Goal: Navigation & Orientation: Understand site structure

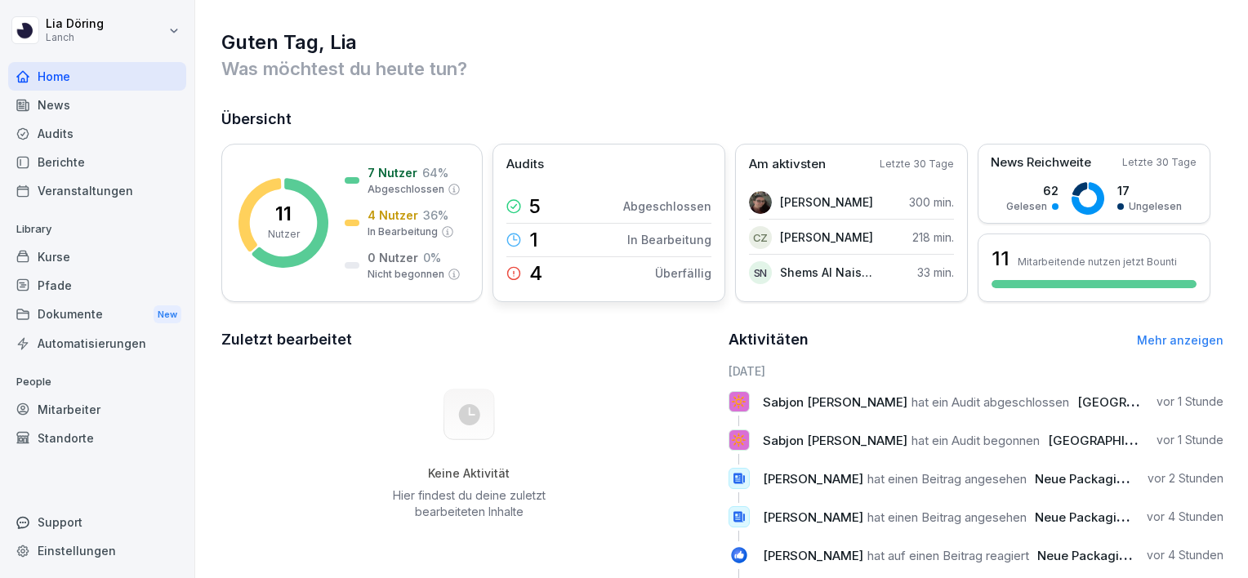
click at [587, 263] on div "4 Überfällig" at bounding box center [609, 273] width 205 height 33
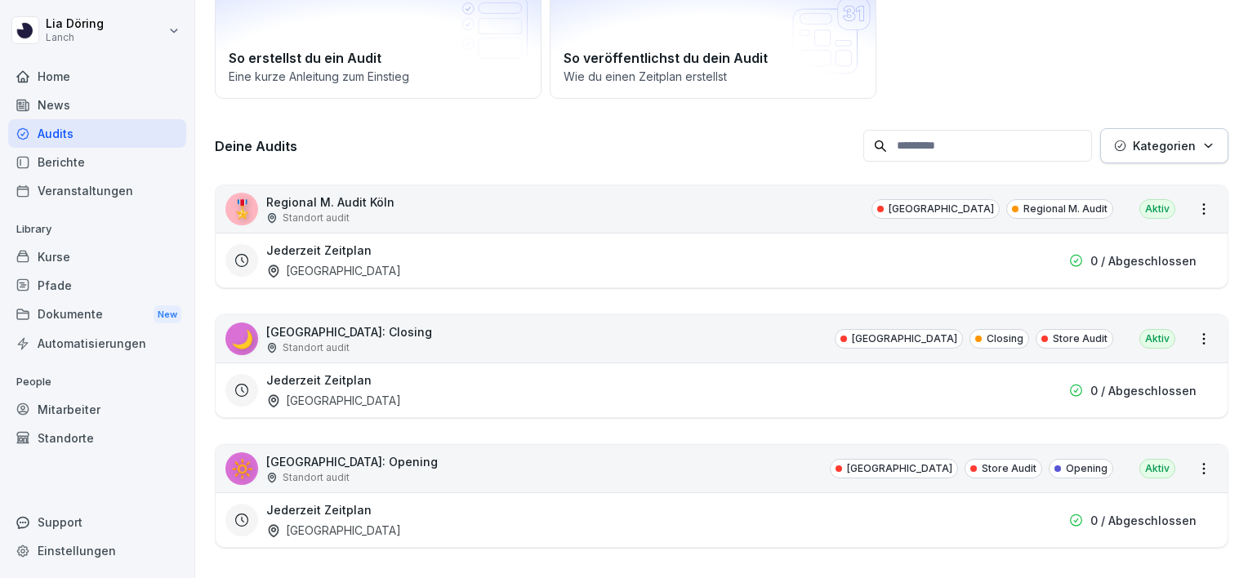
scroll to position [143, 0]
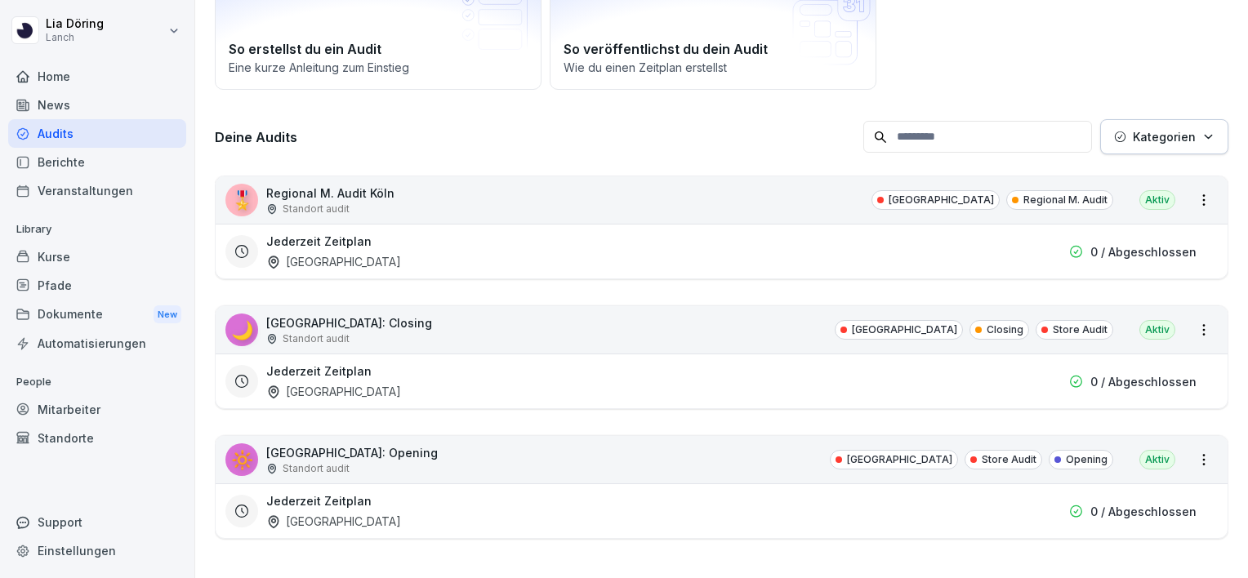
click at [1186, 330] on div "🌙 [GEOGRAPHIC_DATA]: Closing Standort audit [GEOGRAPHIC_DATA] Closing Store Aud…" at bounding box center [722, 329] width 1012 height 47
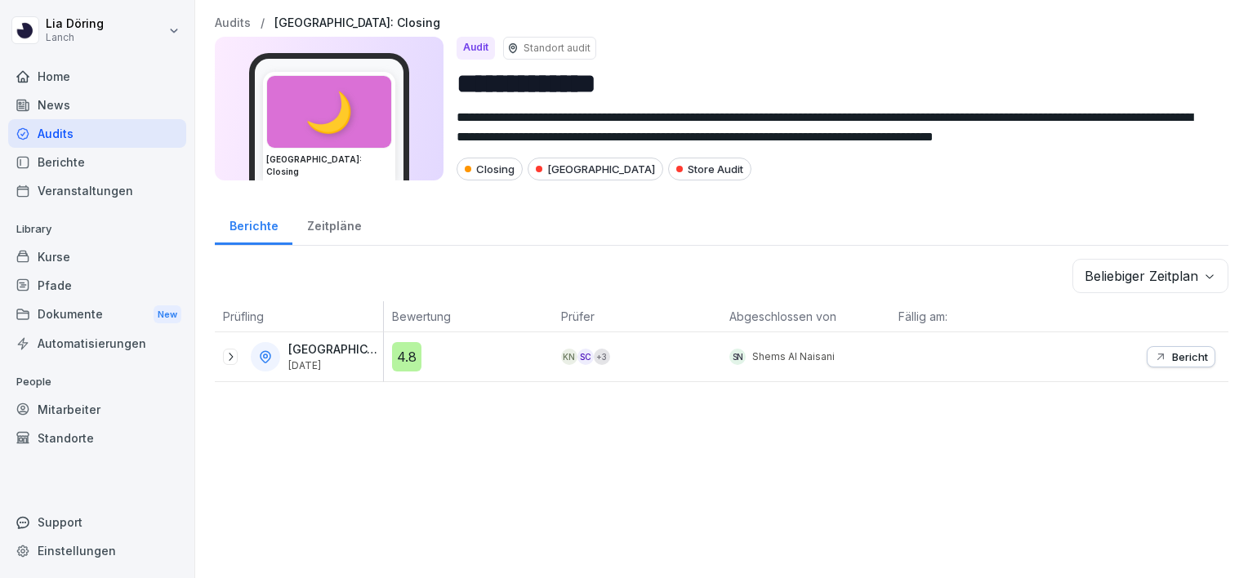
click at [232, 353] on icon at bounding box center [230, 357] width 13 height 13
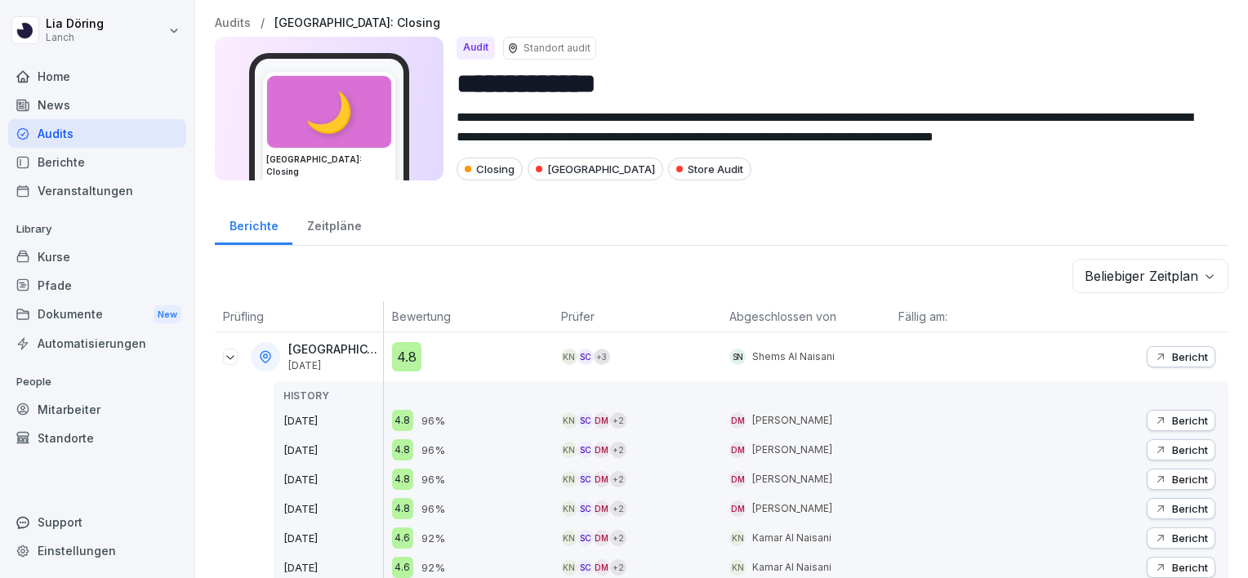
click at [47, 136] on div "Audits" at bounding box center [97, 133] width 178 height 29
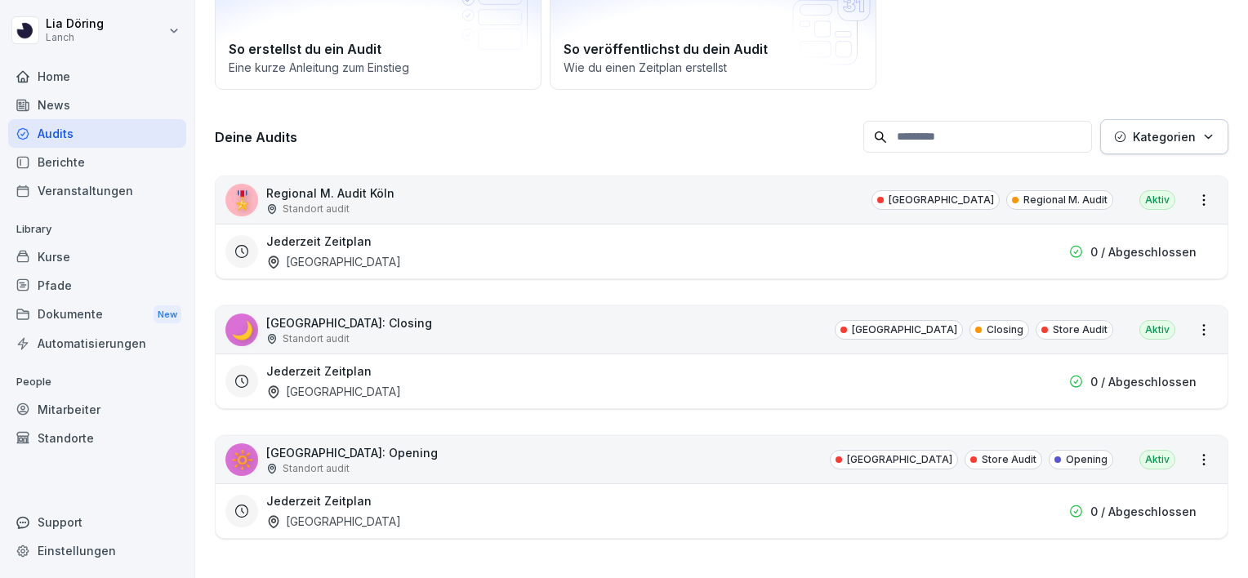
scroll to position [143, 0]
click at [1187, 452] on html "[PERSON_NAME] Lanch Home News Audits Berichte Veranstaltungen Library Kurse Pfa…" at bounding box center [624, 289] width 1248 height 578
click at [392, 452] on div "🔆 [GEOGRAPHIC_DATA]: Opening Standort [GEOGRAPHIC_DATA] Audit Opening Aktiv" at bounding box center [722, 459] width 1012 height 47
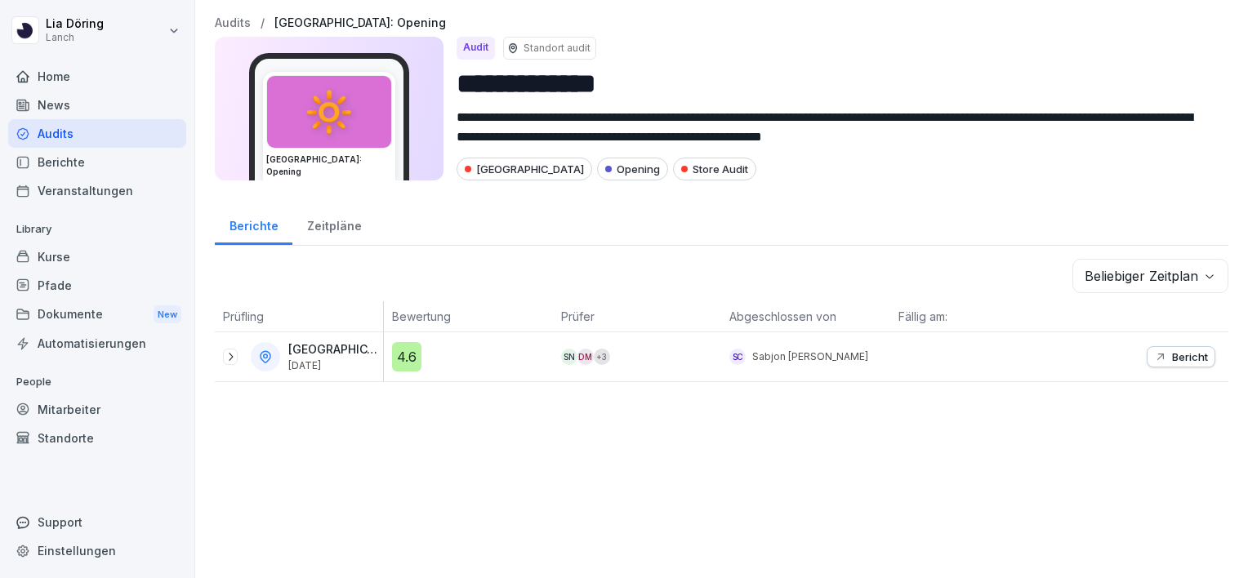
click at [286, 366] on div "Köln [DATE]" at bounding box center [303, 356] width 160 height 29
click at [779, 360] on p "Sabjon [PERSON_NAME]" at bounding box center [811, 357] width 116 height 15
click at [1172, 355] on p "Bericht" at bounding box center [1190, 357] width 36 height 13
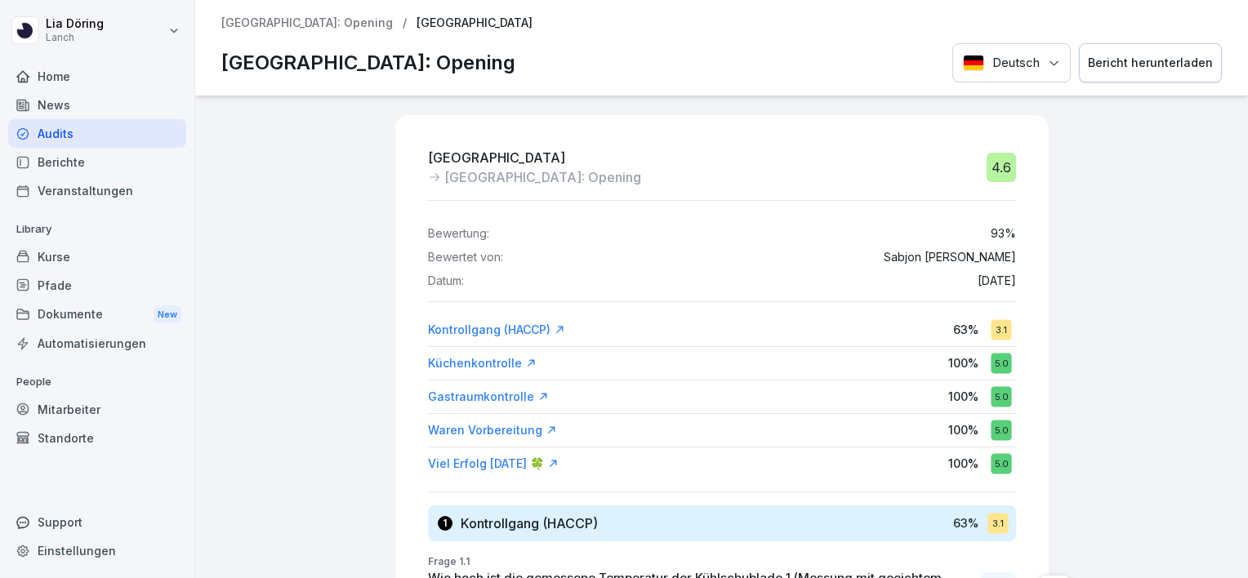
scroll to position [82, 0]
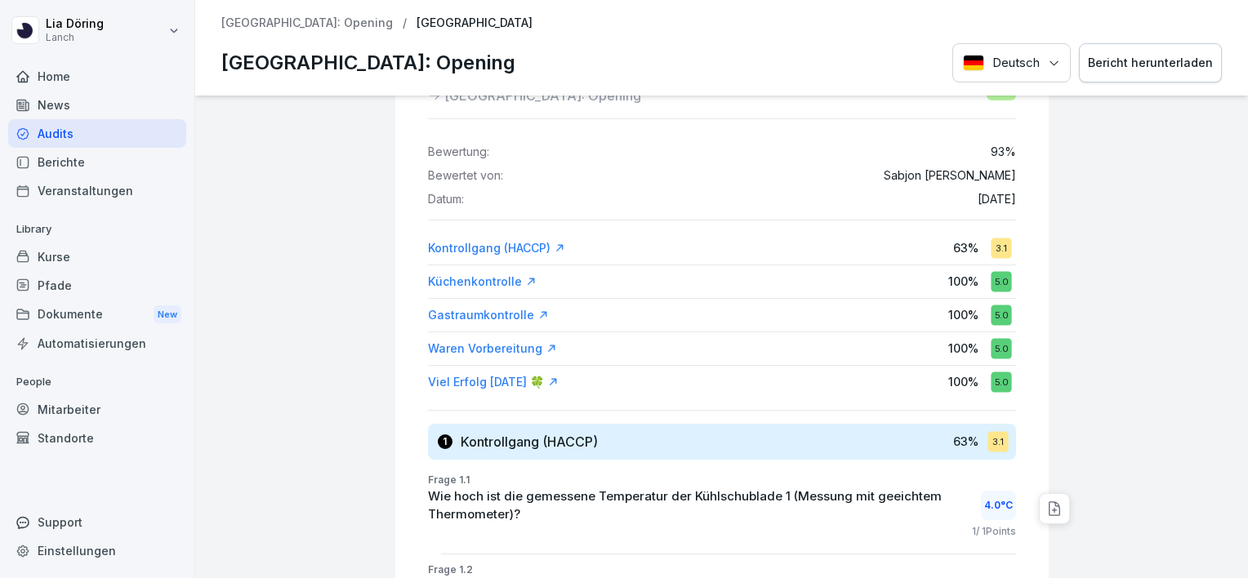
click at [42, 132] on div "Audits" at bounding box center [97, 133] width 178 height 29
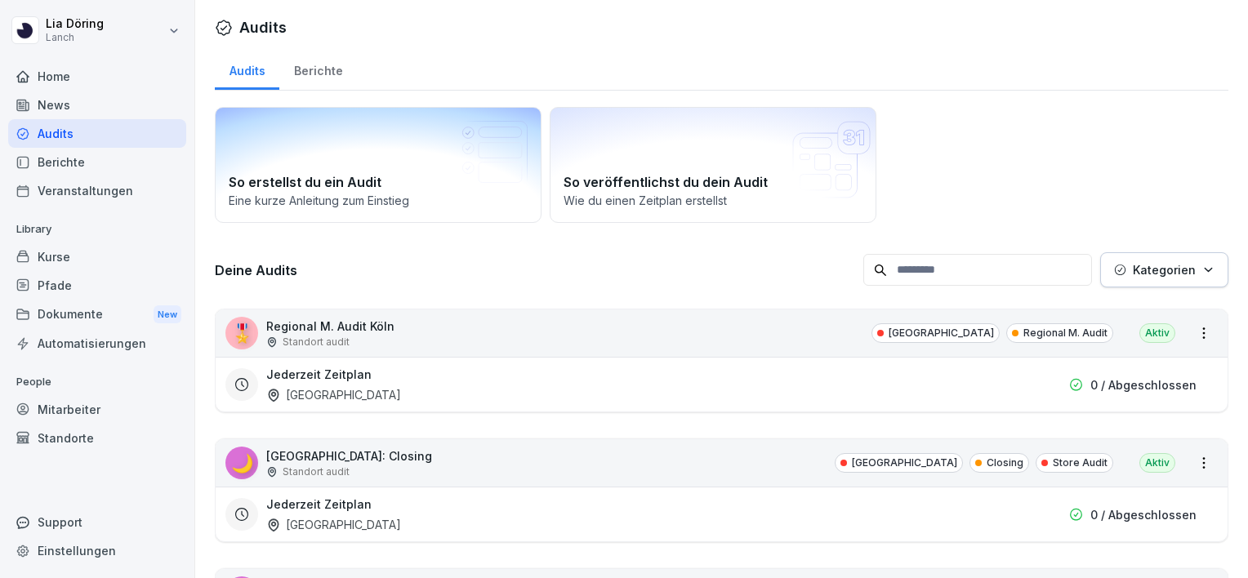
click at [291, 65] on div "Berichte" at bounding box center [318, 69] width 78 height 42
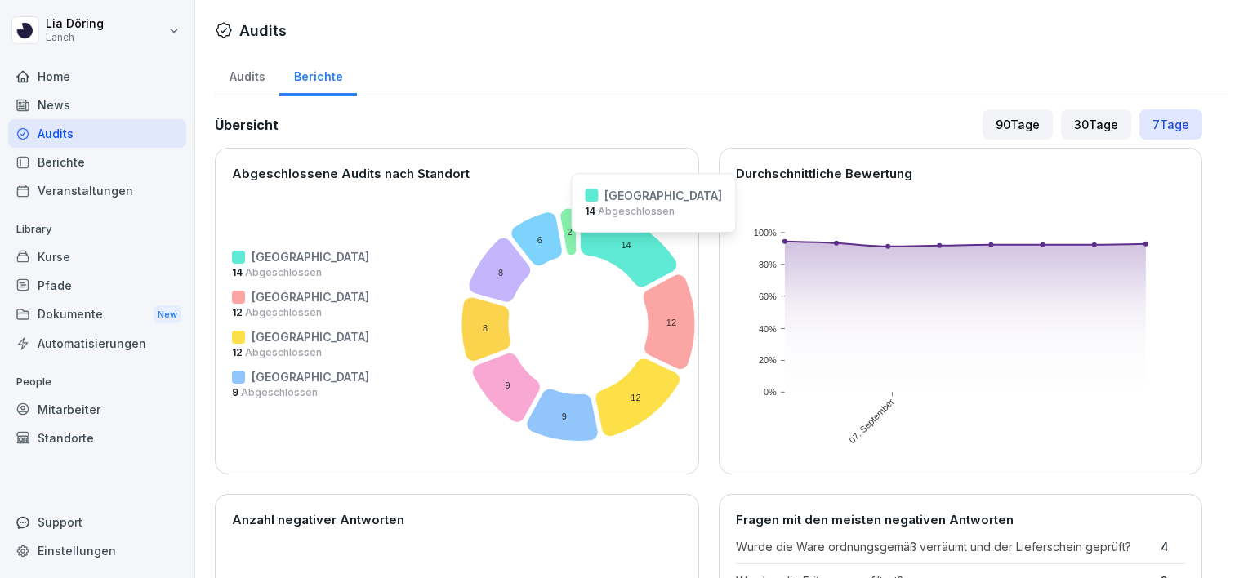
click at [582, 243] on icon at bounding box center [630, 247] width 96 height 78
click at [241, 75] on div "Audits" at bounding box center [247, 75] width 65 height 42
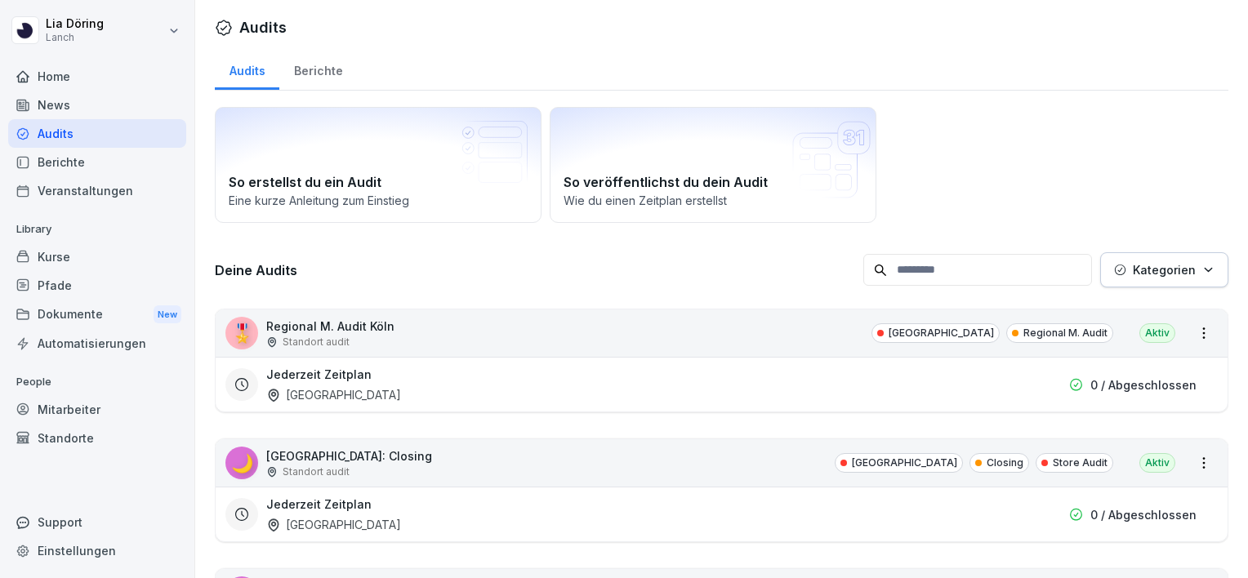
click at [22, 84] on div "Home" at bounding box center [97, 76] width 178 height 29
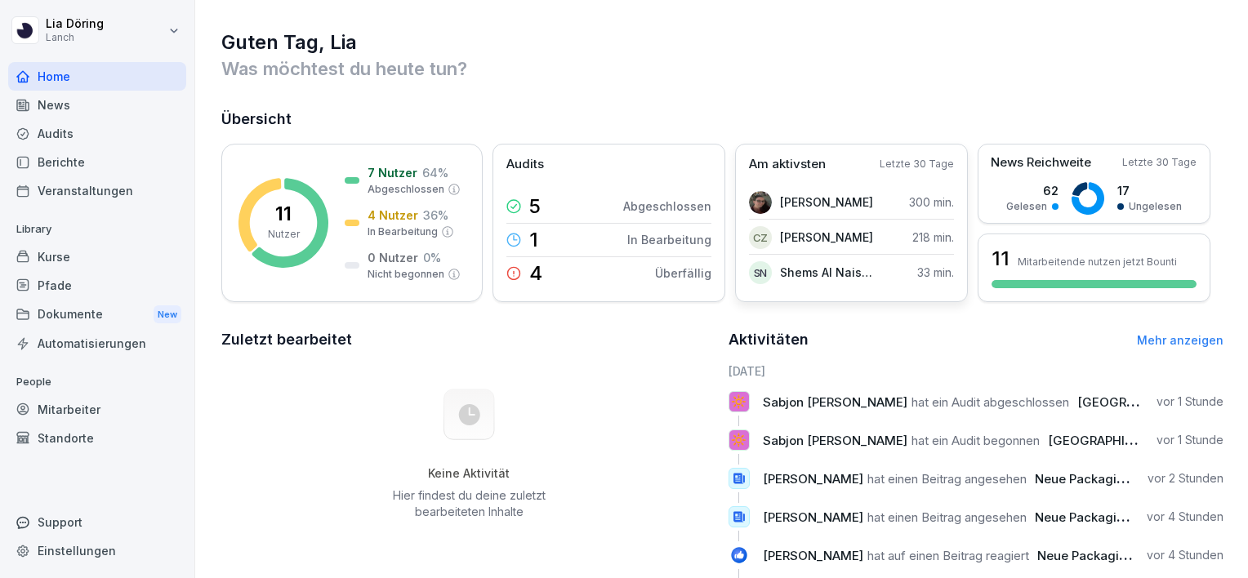
click at [829, 206] on p "[PERSON_NAME]" at bounding box center [826, 202] width 93 height 17
click at [793, 205] on p "[PERSON_NAME]" at bounding box center [826, 202] width 93 height 17
click at [1079, 187] on icon at bounding box center [1080, 189] width 15 height 14
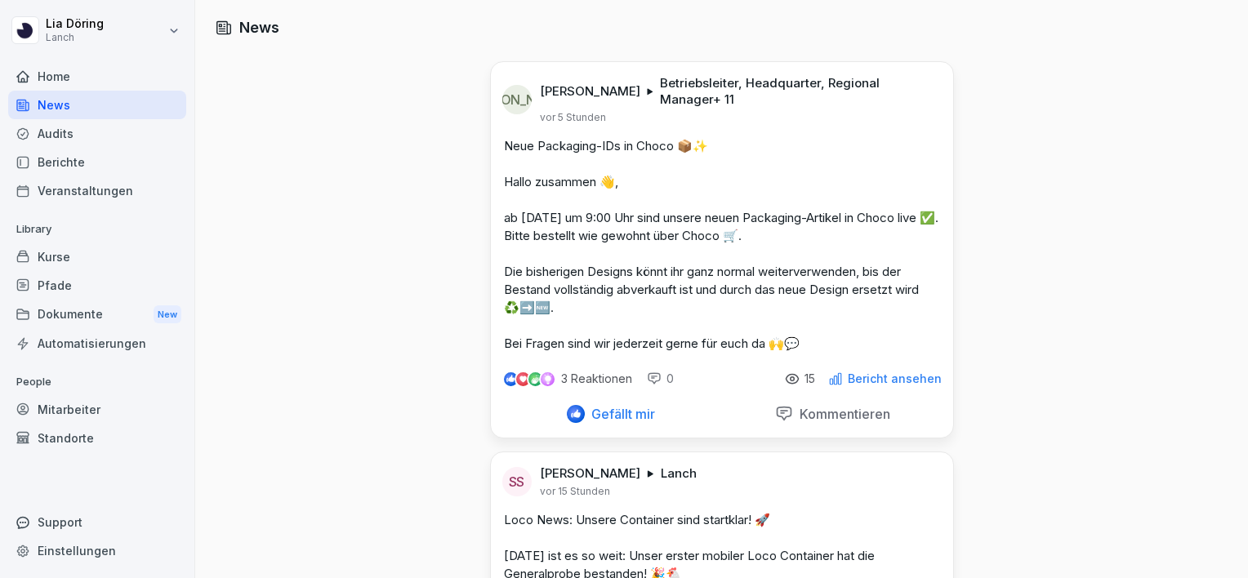
click at [35, 132] on div "Audits" at bounding box center [97, 133] width 178 height 29
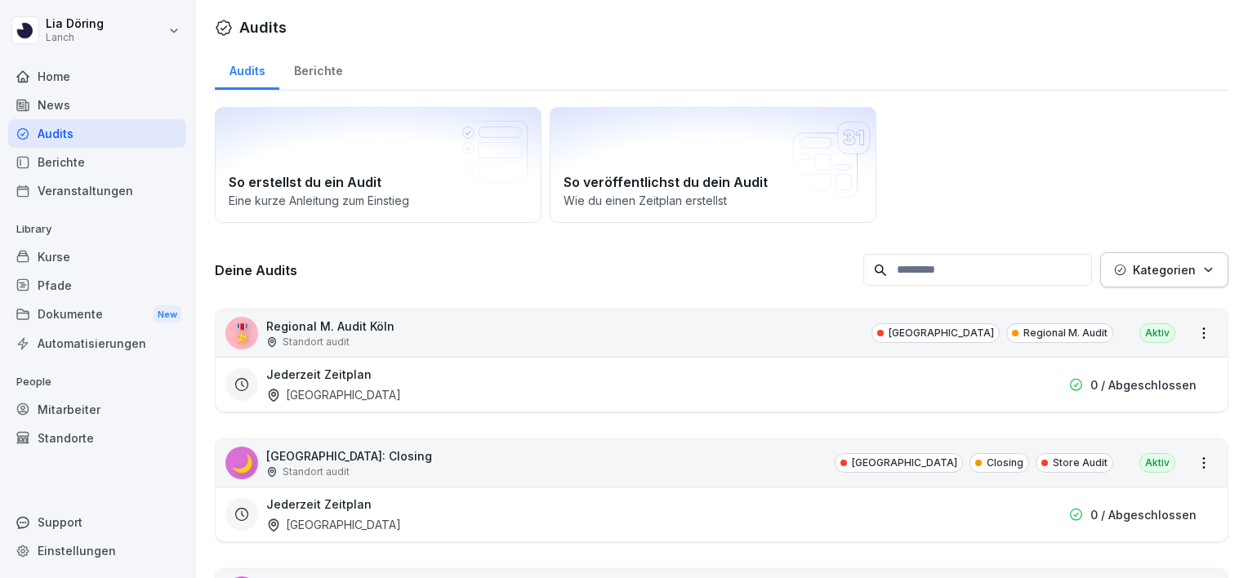
click at [58, 170] on div "Berichte" at bounding box center [97, 162] width 178 height 29
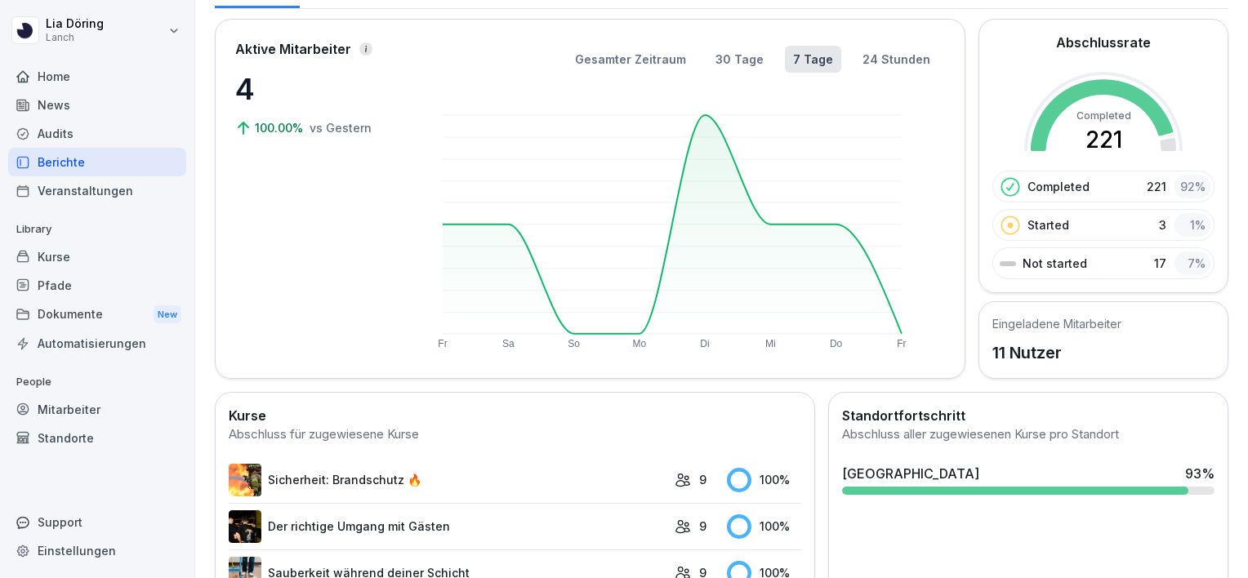
scroll to position [163, 0]
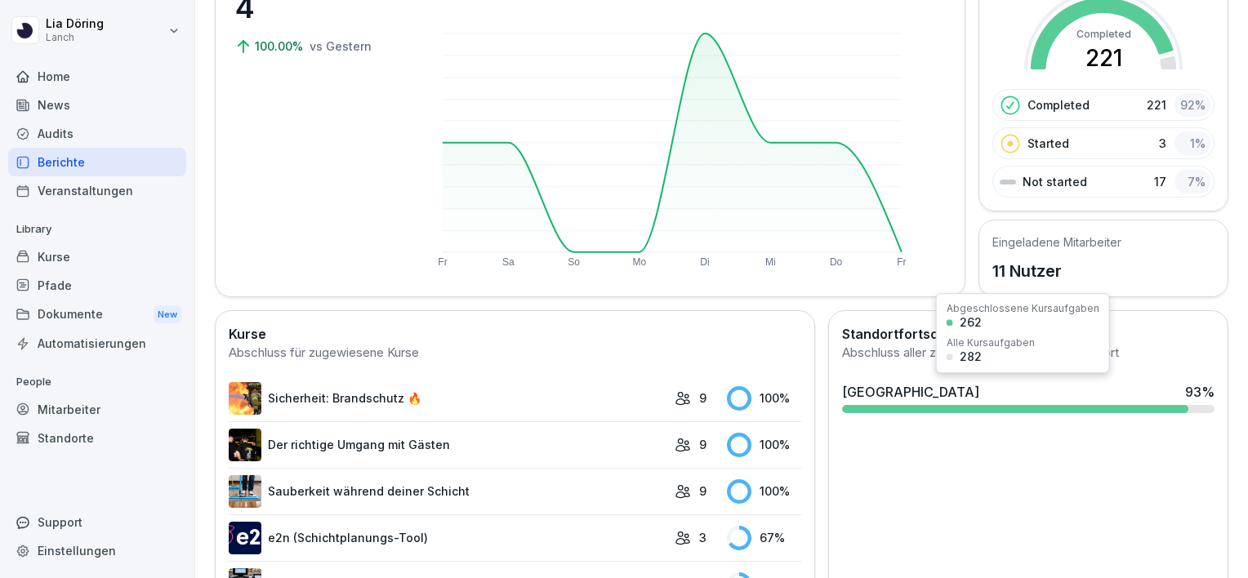
click at [989, 410] on div at bounding box center [1015, 409] width 346 height 8
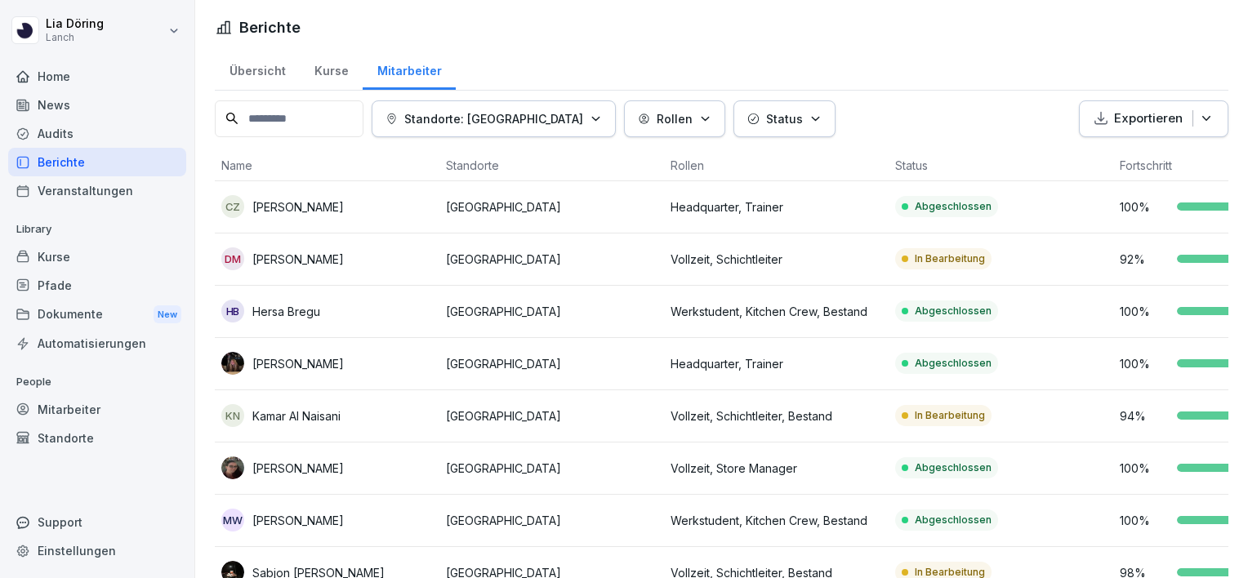
click at [699, 116] on icon "button" at bounding box center [705, 119] width 12 height 12
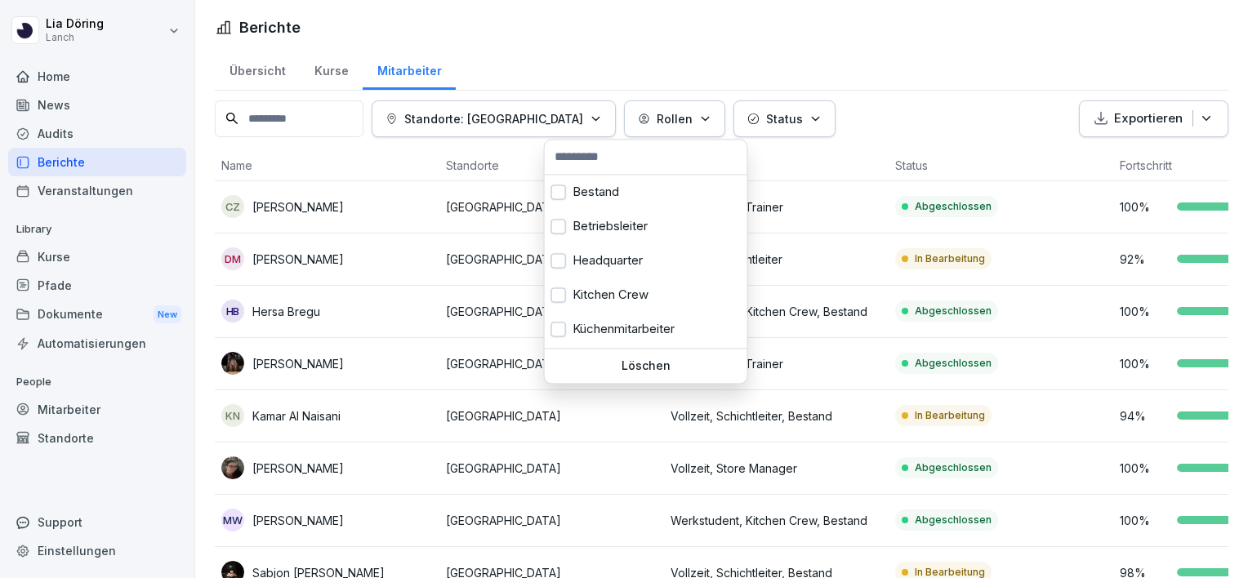
click at [699, 116] on icon "button" at bounding box center [705, 119] width 12 height 12
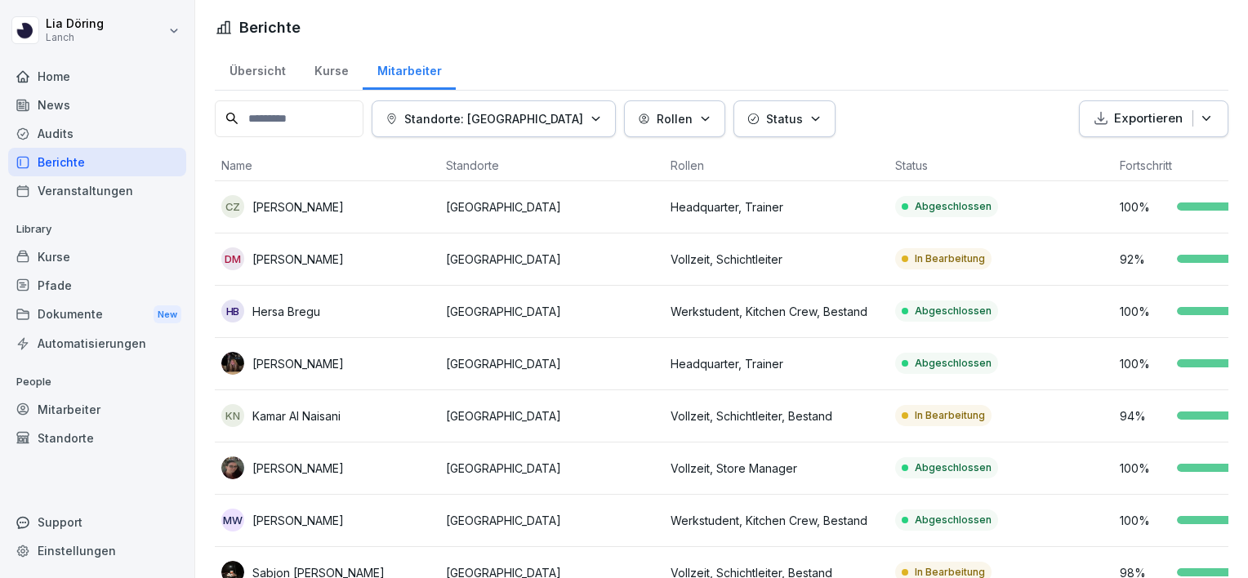
click at [74, 183] on div "Veranstaltungen" at bounding box center [97, 190] width 178 height 29
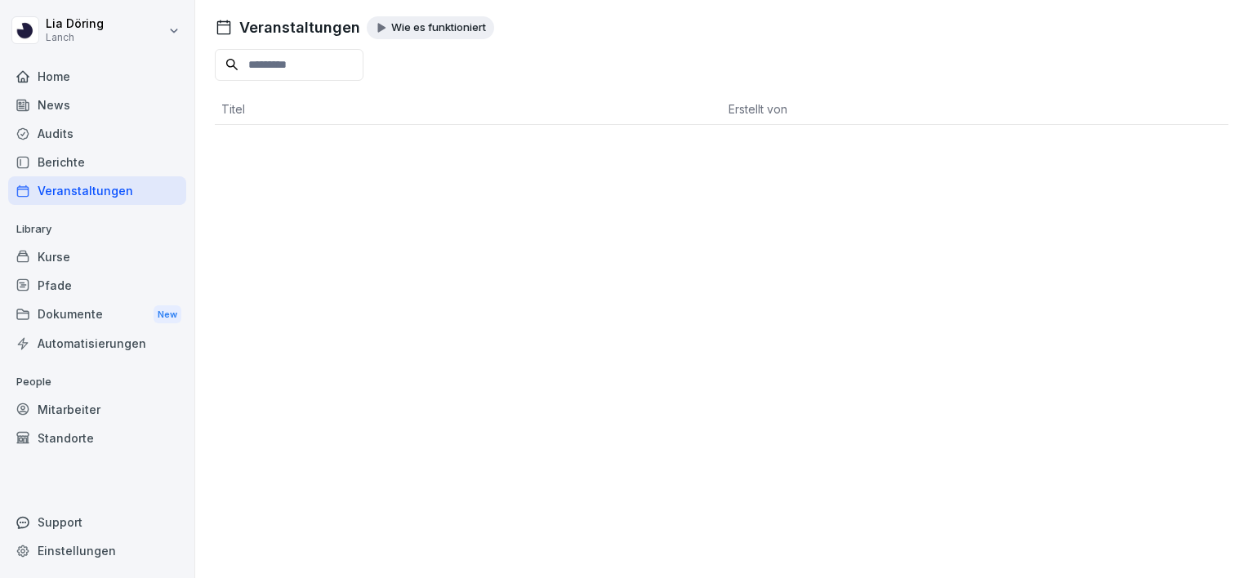
click at [65, 252] on div "Kurse" at bounding box center [97, 257] width 178 height 29
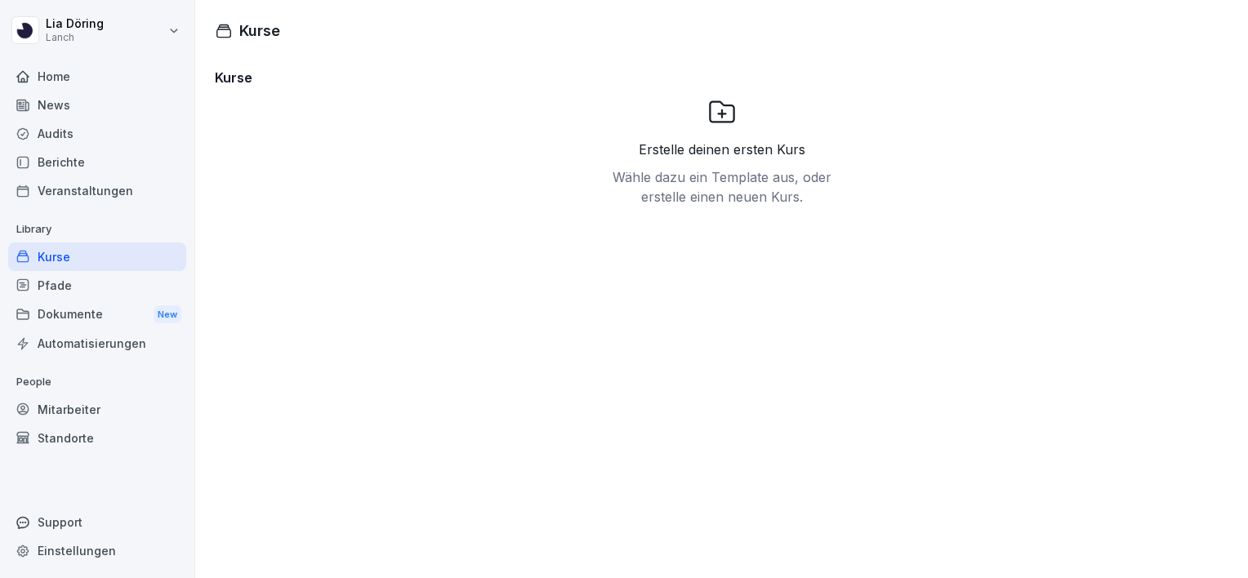
click at [58, 290] on div "Pfade" at bounding box center [97, 285] width 178 height 29
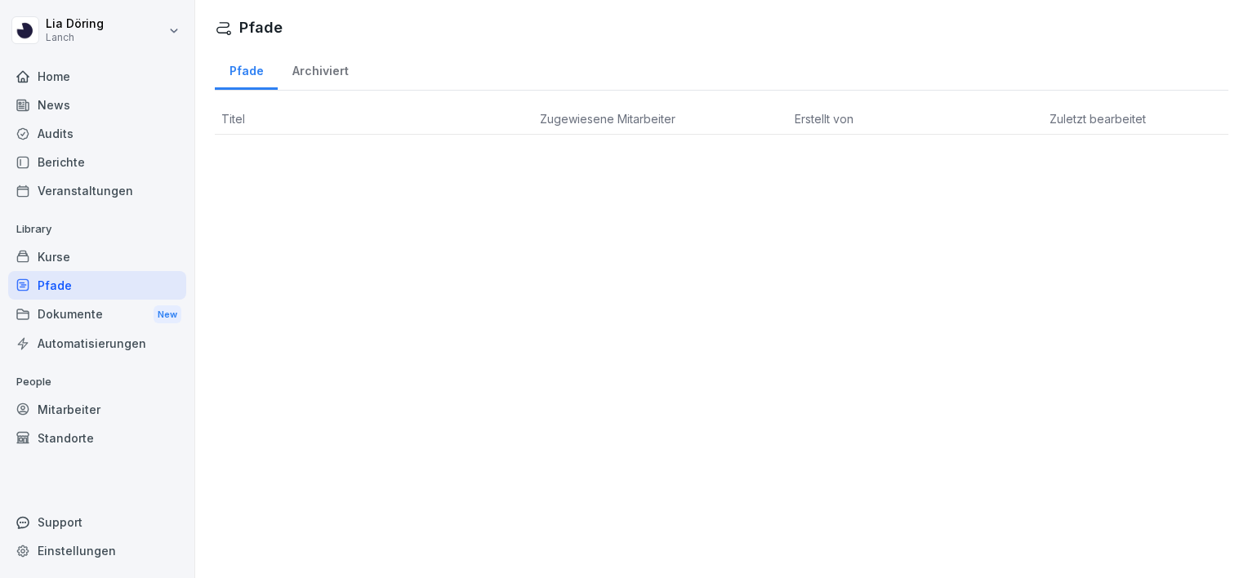
click at [65, 313] on div "Dokumente New" at bounding box center [97, 315] width 178 height 30
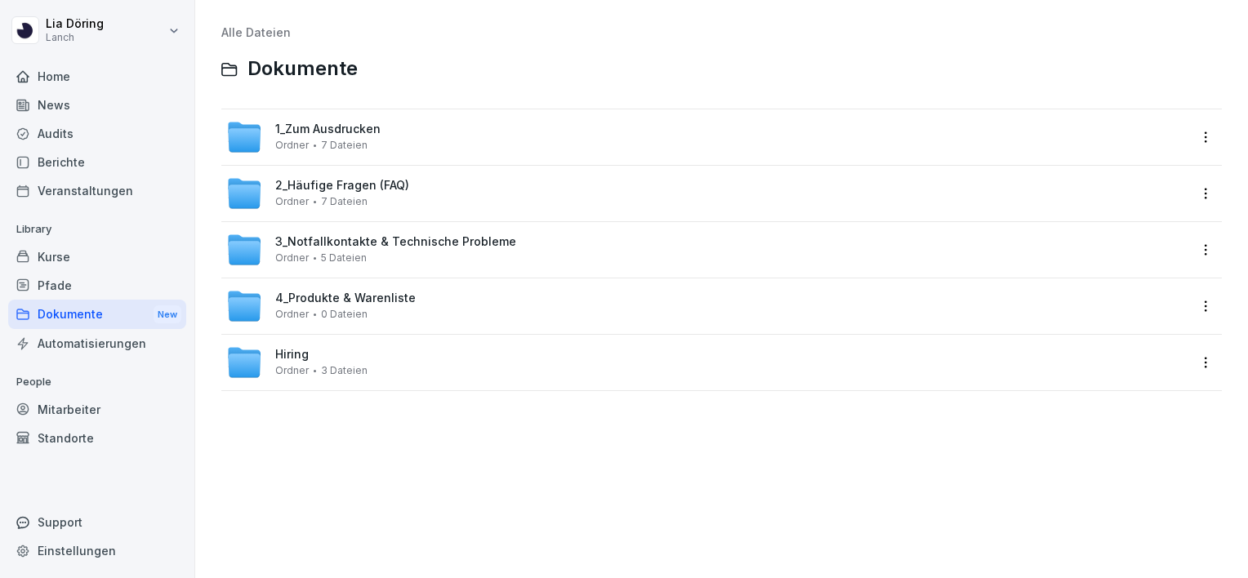
click at [82, 406] on div "Mitarbeiter" at bounding box center [97, 409] width 178 height 29
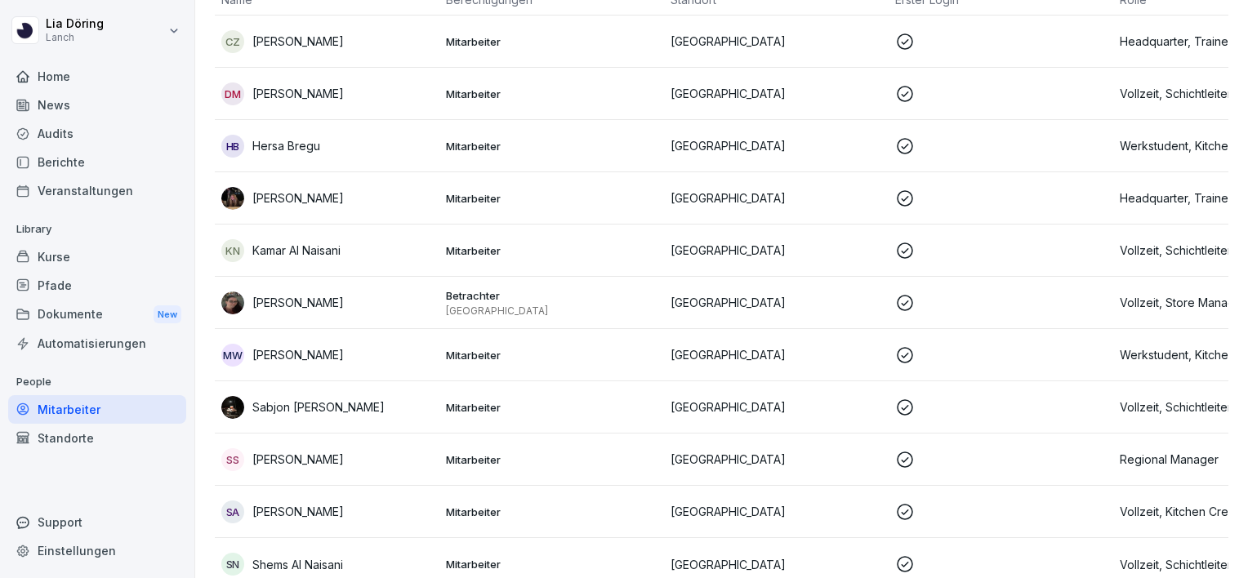
scroll to position [212, 0]
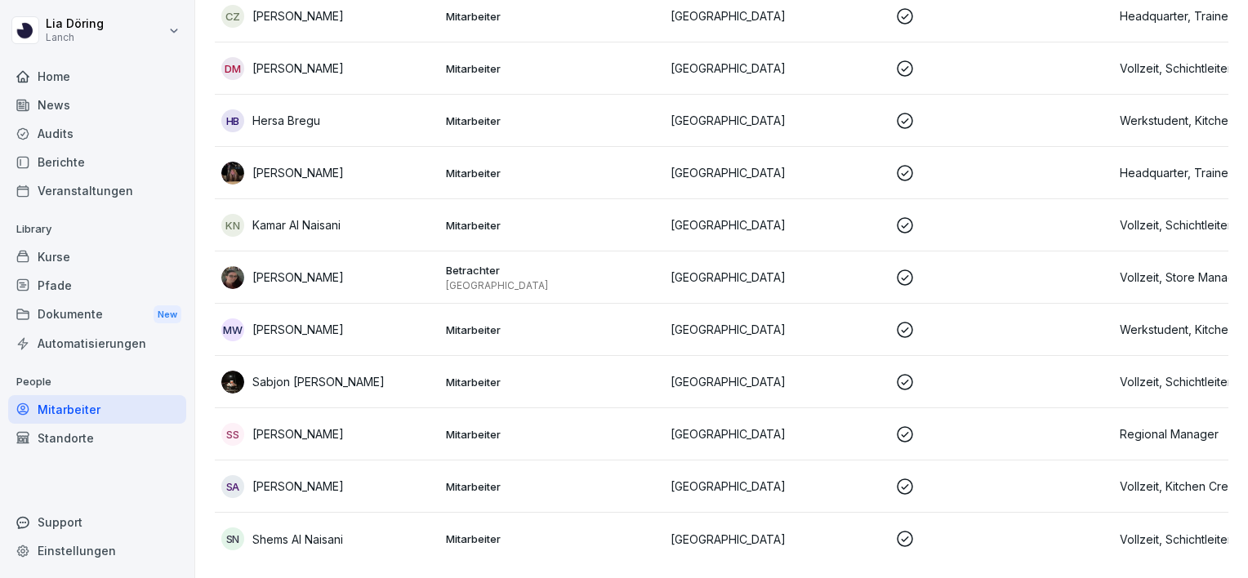
click at [68, 432] on div "Standorte" at bounding box center [97, 438] width 178 height 29
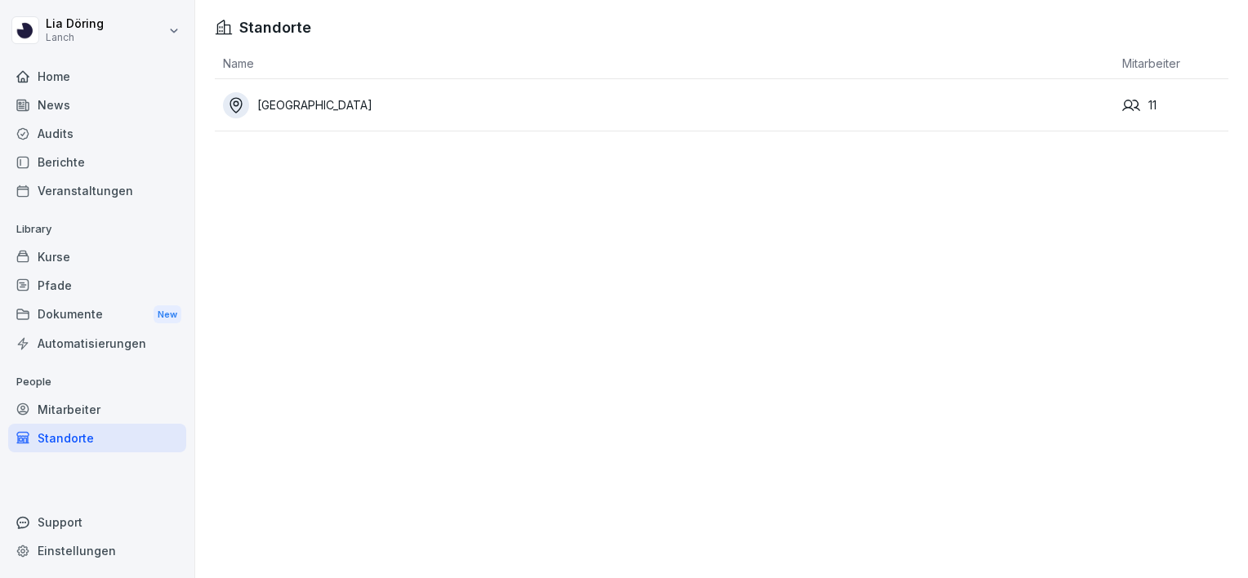
click at [51, 77] on div "Home" at bounding box center [97, 76] width 178 height 29
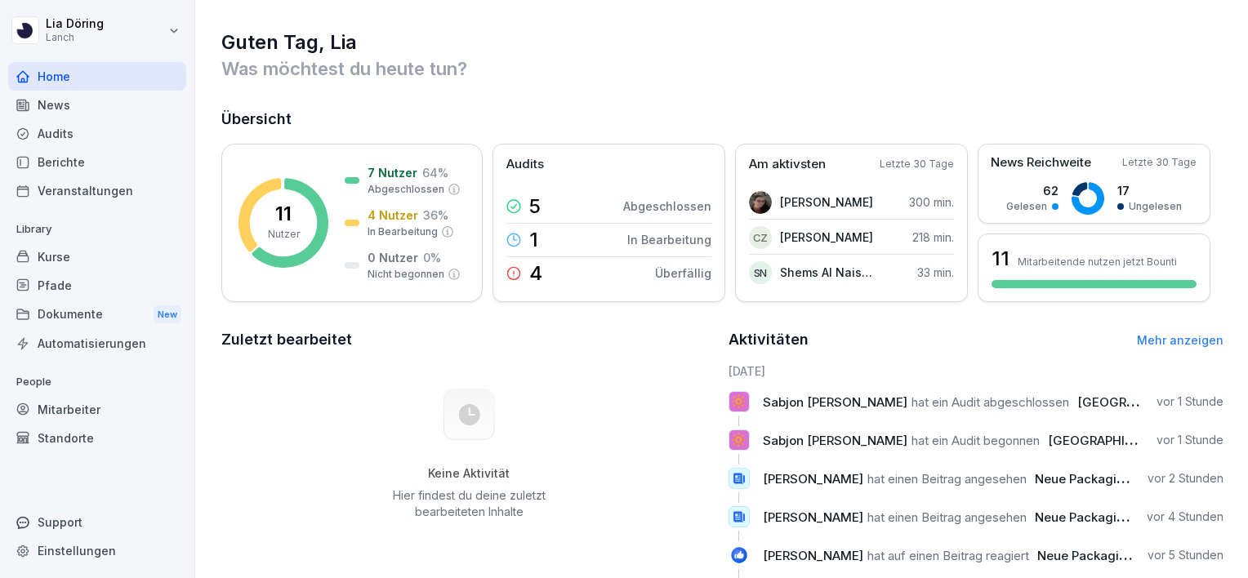
click at [181, 40] on html "[PERSON_NAME] Lanch Home News Audits Berichte Veranstaltungen Library Kurse Pfa…" at bounding box center [624, 289] width 1248 height 578
click at [882, 190] on div "[PERSON_NAME] 300 min." at bounding box center [851, 202] width 205 height 33
click at [814, 169] on p "Am aktivsten" at bounding box center [787, 164] width 77 height 19
click at [815, 203] on p "[PERSON_NAME]" at bounding box center [826, 202] width 93 height 17
